Goal: Navigation & Orientation: Find specific page/section

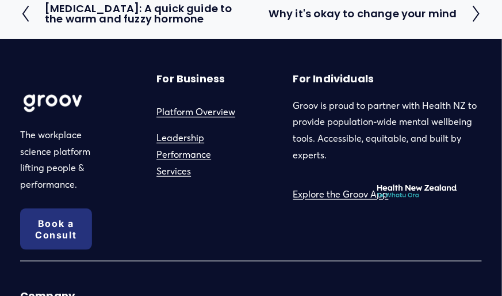
scroll to position [5092, 0]
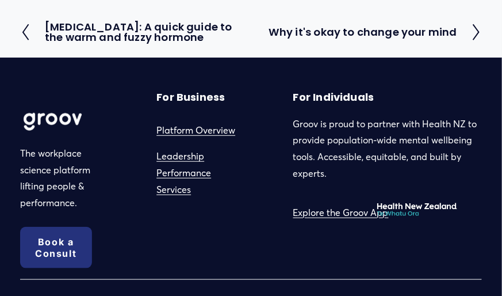
click at [356, 213] on link "Explore the Groov App" at bounding box center [340, 212] width 95 height 17
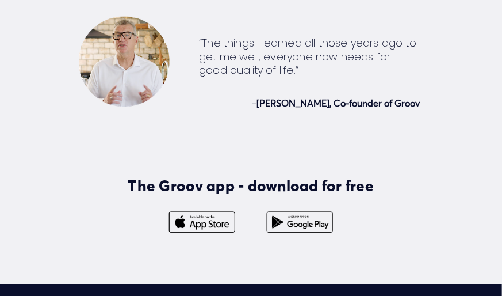
scroll to position [2225, 0]
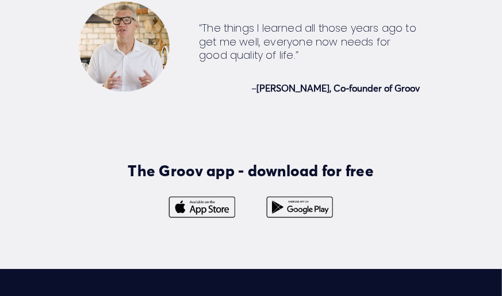
click at [299, 193] on div at bounding box center [299, 206] width 91 height 26
drag, startPoint x: 496, startPoint y: 128, endPoint x: 498, endPoint y: 135, distance: 6.7
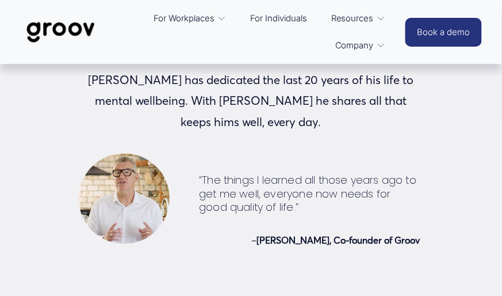
scroll to position [2059, 0]
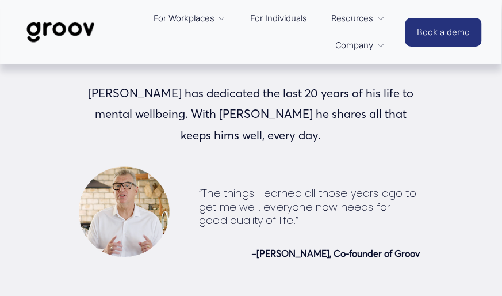
click at [277, 19] on link "For Individuals" at bounding box center [278, 18] width 68 height 27
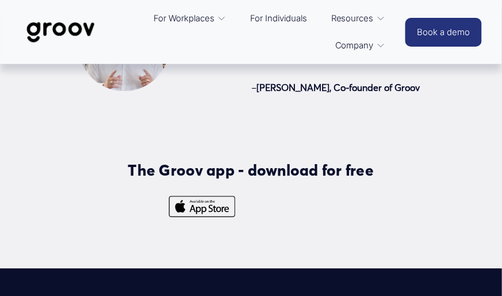
scroll to position [2207, 0]
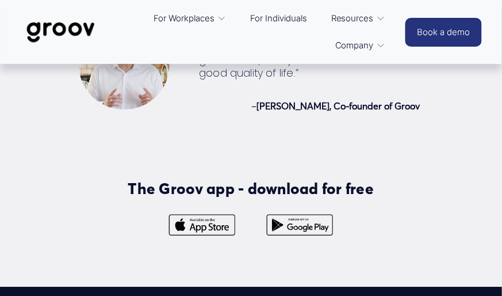
click at [296, 211] on div at bounding box center [299, 224] width 91 height 26
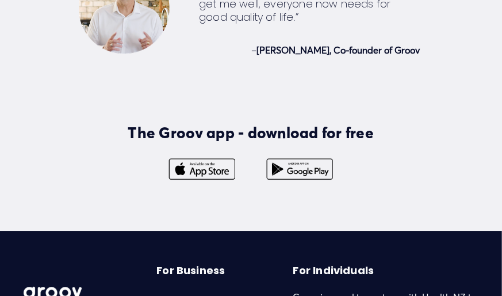
scroll to position [2262, 0]
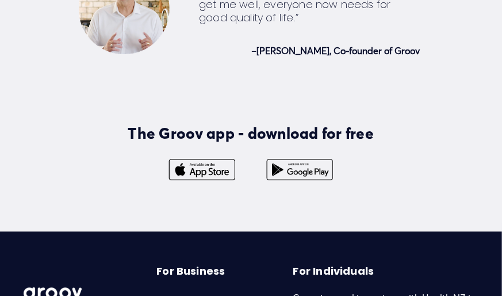
click at [279, 156] on div at bounding box center [299, 169] width 91 height 26
